Goal: Task Accomplishment & Management: Manage account settings

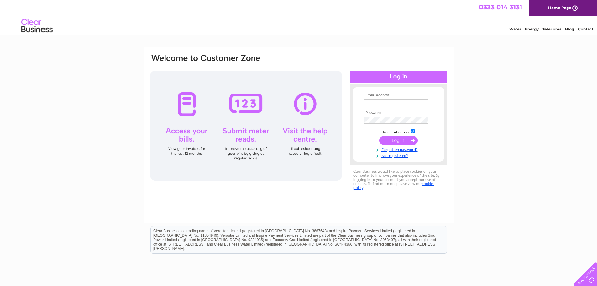
type input "[EMAIL_ADDRESS][DOMAIN_NAME]"
click at [403, 140] on input "submit" at bounding box center [398, 140] width 39 height 9
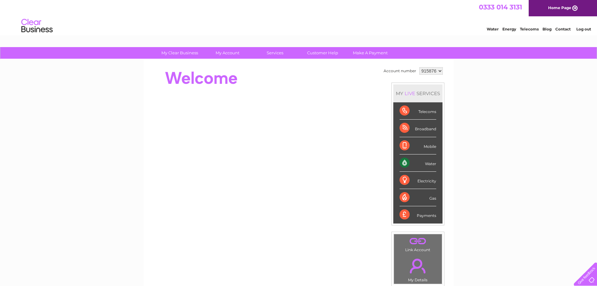
click at [433, 163] on div "Water" at bounding box center [418, 162] width 37 height 17
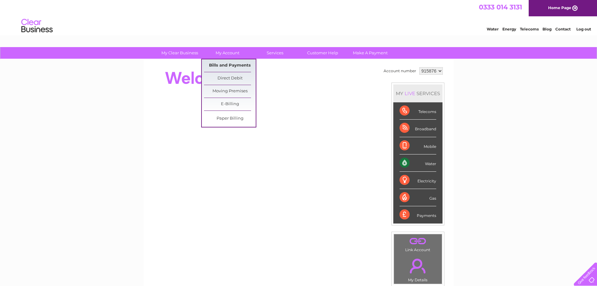
click at [231, 68] on link "Bills and Payments" at bounding box center [230, 65] width 52 height 13
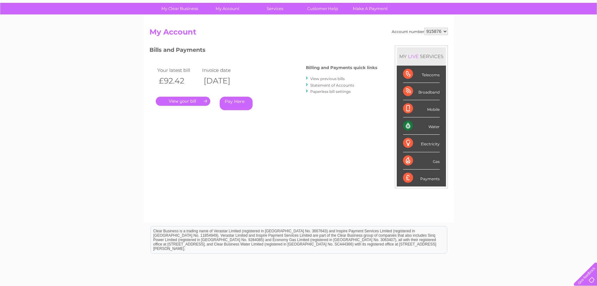
scroll to position [30, 0]
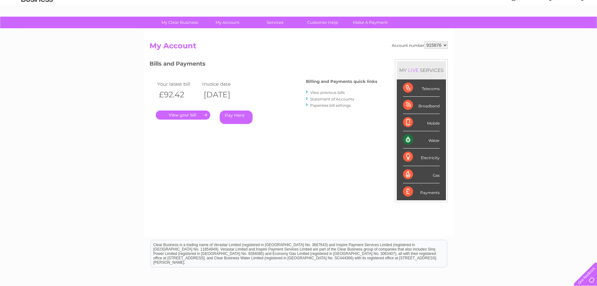
click at [196, 117] on link "." at bounding box center [183, 114] width 55 height 9
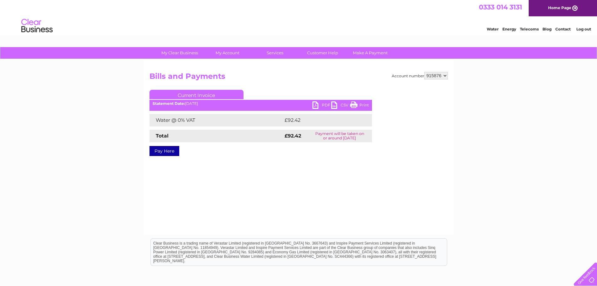
click at [323, 104] on link "PDF" at bounding box center [322, 105] width 19 height 9
